Goal: Check status: Check status

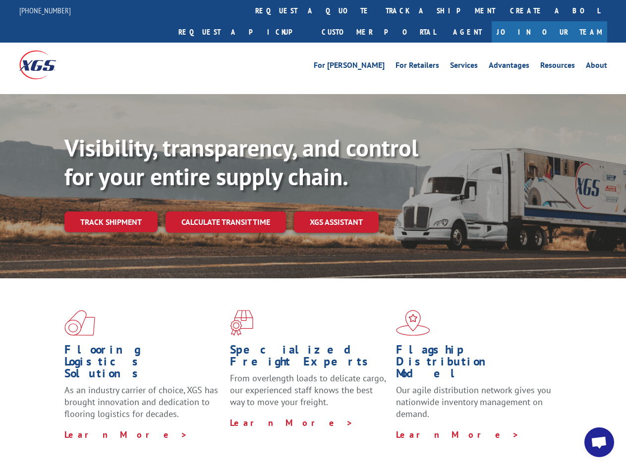
click at [313, 233] on div "Visibility, transparency, and control for your entire supply chain. Track shipm…" at bounding box center [344, 203] width 561 height 138
click at [378, 10] on link "track a shipment" at bounding box center [440, 10] width 124 height 21
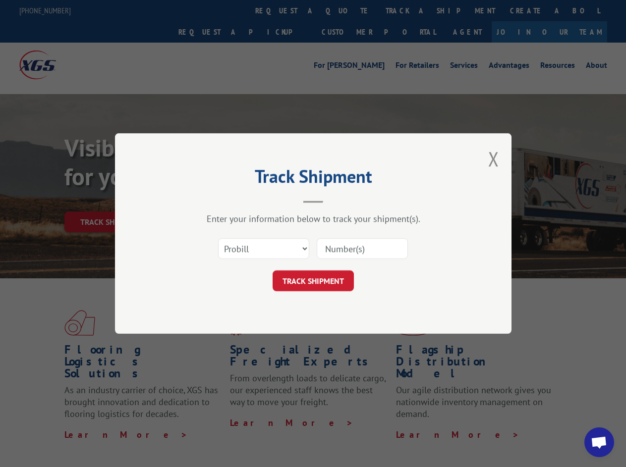
click at [408, 10] on div "Track Shipment Enter your information below to track your shipment(s). Select c…" at bounding box center [313, 233] width 626 height 467
click at [111, 200] on div "Track Shipment Enter your information below to track your shipment(s). Select c…" at bounding box center [313, 233] width 626 height 467
click at [225, 200] on header "Track Shipment" at bounding box center [313, 186] width 297 height 34
click at [336, 200] on header "Track Shipment" at bounding box center [313, 186] width 297 height 34
click at [599, 443] on span "Open chat" at bounding box center [599, 444] width 16 height 14
